Goal: Transaction & Acquisition: Purchase product/service

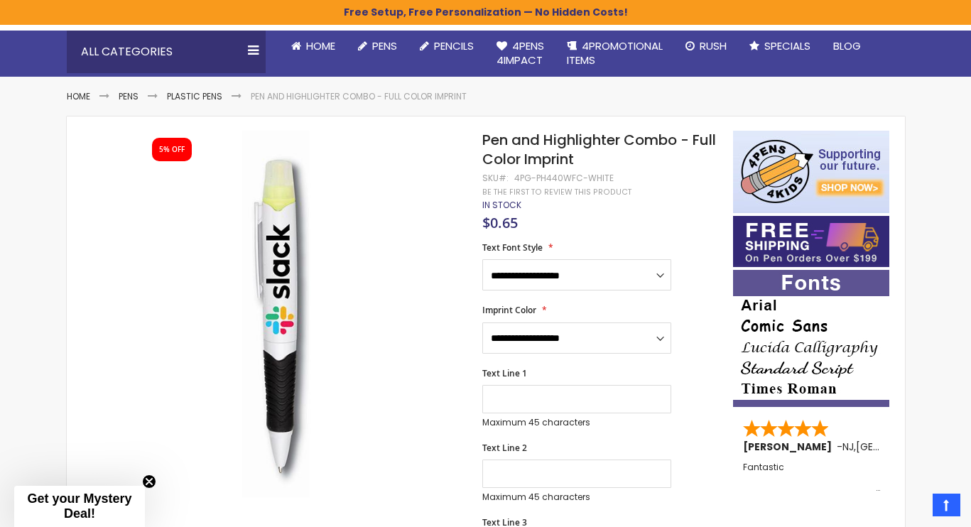
scroll to position [129, 0]
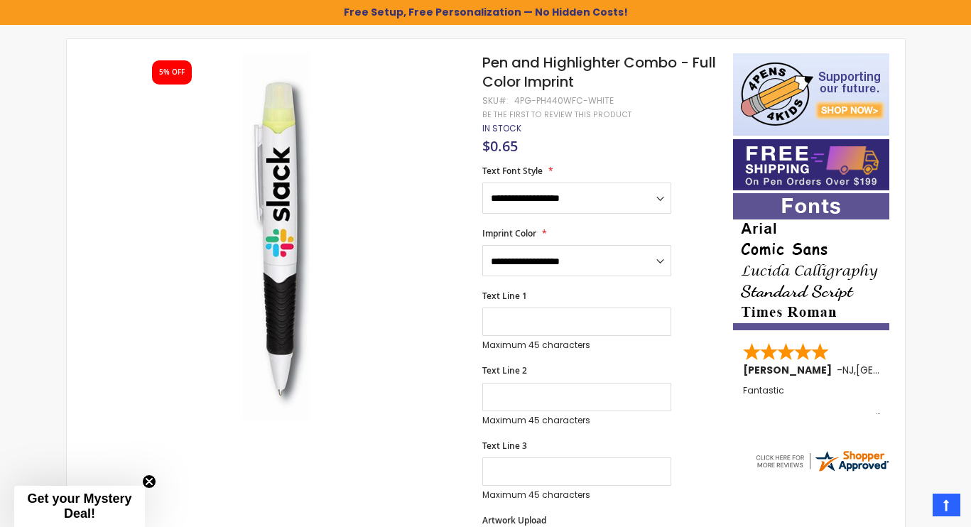
scroll to position [211, 0]
